Goal: Navigation & Orientation: Go to known website

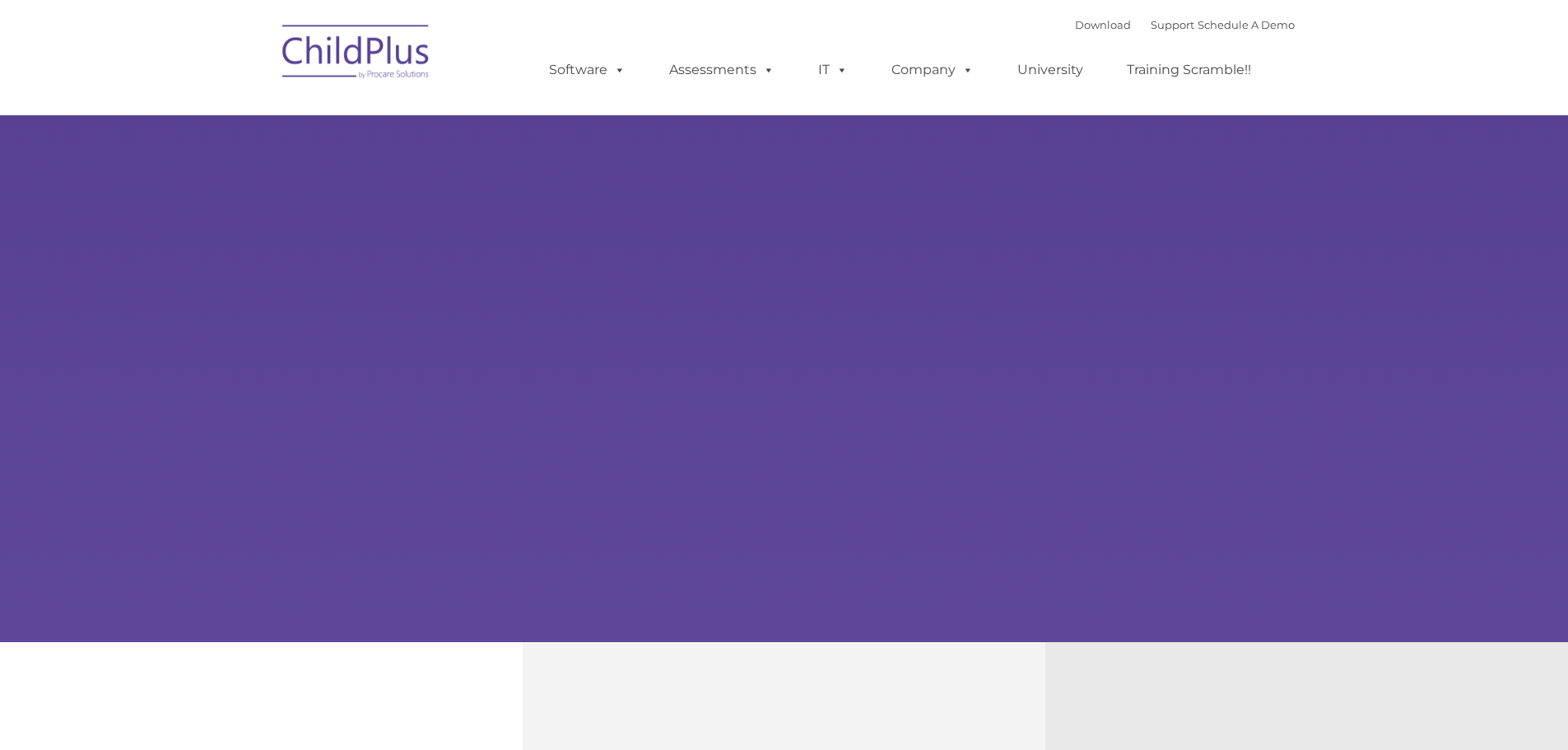
select select "MEDIUM"
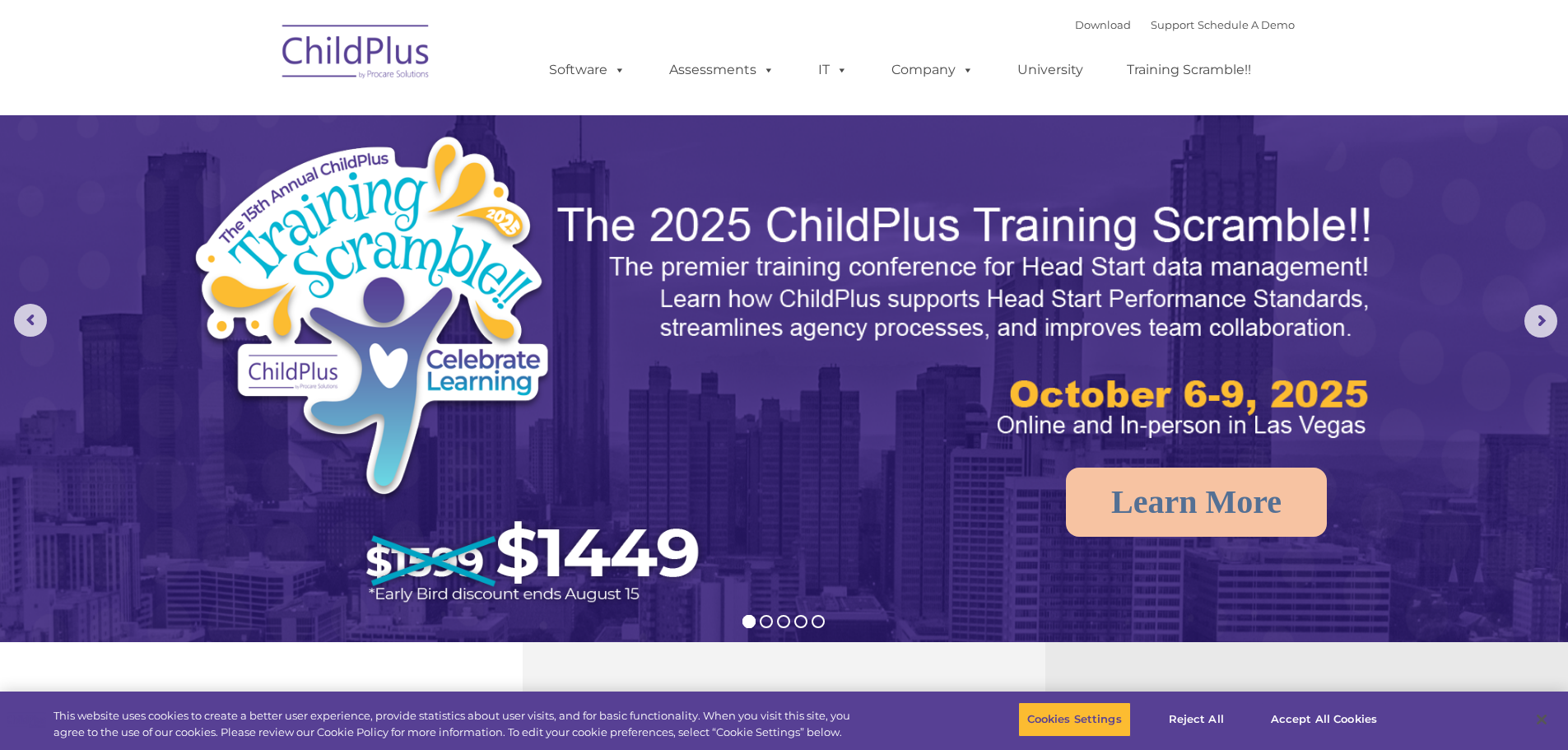
click at [372, 63] on img at bounding box center [356, 55] width 165 height 83
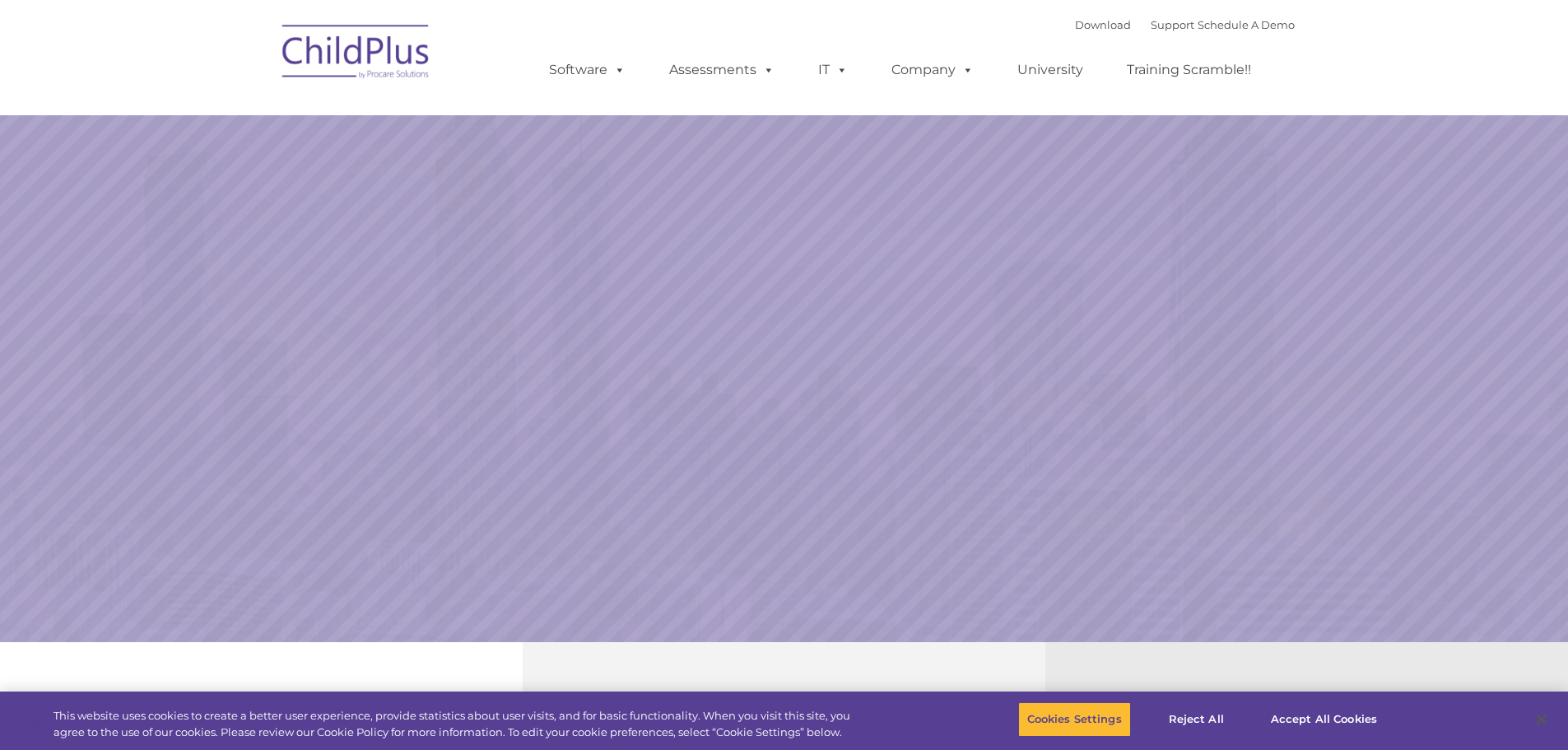
select select "MEDIUM"
